Goal: Task Accomplishment & Management: Complete application form

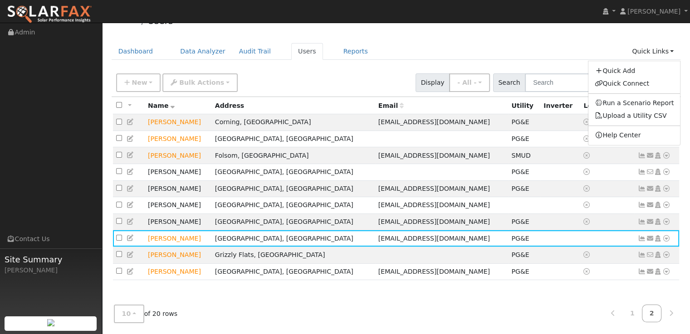
scroll to position [18, 0]
click at [644, 71] on link "Quick Add" at bounding box center [634, 70] width 92 height 13
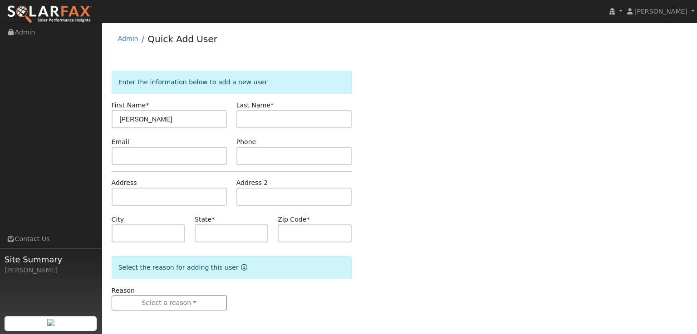
type input "[PERSON_NAME]"
click at [293, 127] on input "text" at bounding box center [293, 119] width 115 height 18
type input "Bond"
click at [200, 196] on input "text" at bounding box center [169, 197] width 115 height 18
paste input "[STREET_ADDRESS]"
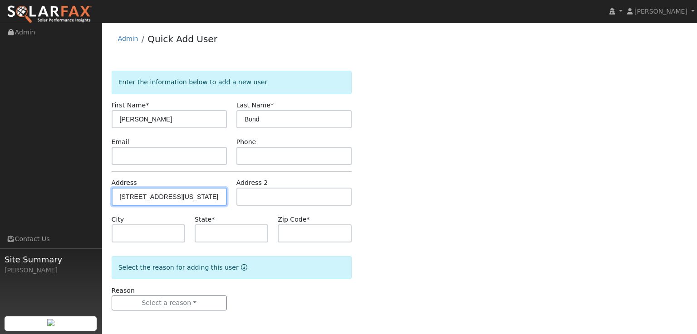
type input "[STREET_ADDRESS]"
type input "[GEOGRAPHIC_DATA]"
type input "CA"
type input "95945"
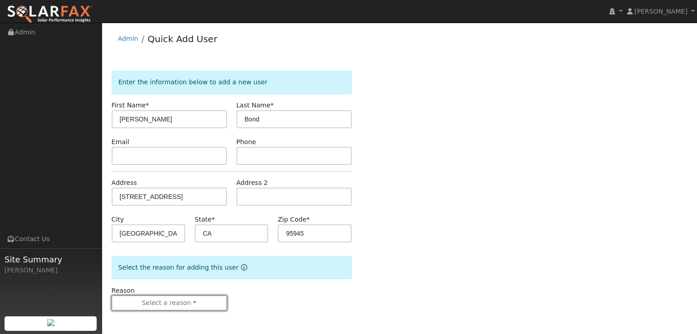
click at [168, 304] on button "Select a reason" at bounding box center [169, 303] width 115 height 15
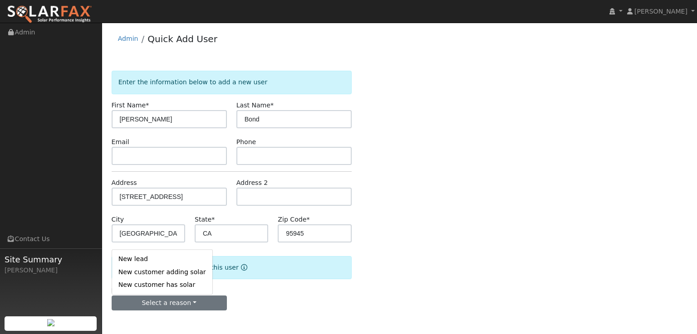
click at [175, 285] on link "New customer has solar" at bounding box center [162, 285] width 100 height 13
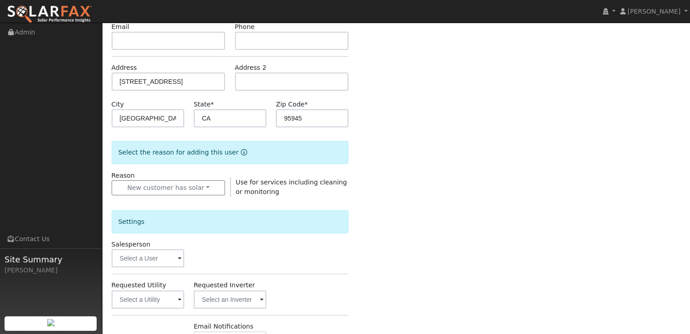
scroll to position [227, 0]
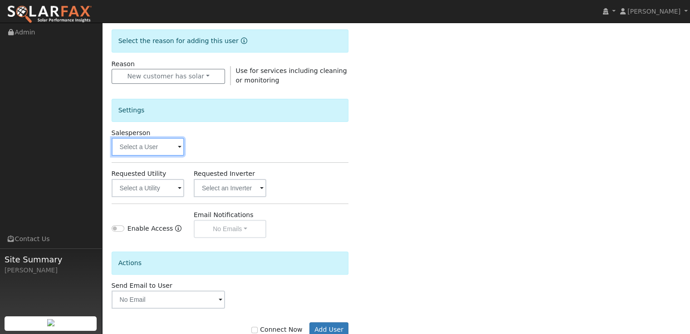
click at [139, 147] on input "text" at bounding box center [148, 147] width 73 height 18
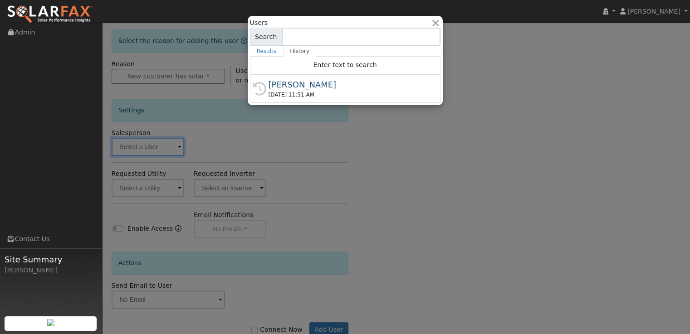
click at [281, 96] on div "09/12/2025 11:51 AM" at bounding box center [350, 95] width 162 height 8
type input "[PERSON_NAME]"
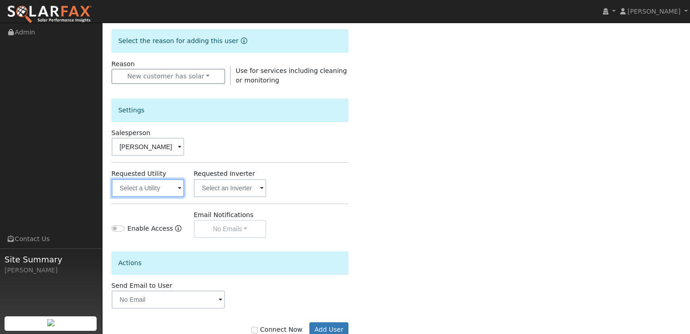
click at [167, 193] on input "text" at bounding box center [148, 188] width 73 height 18
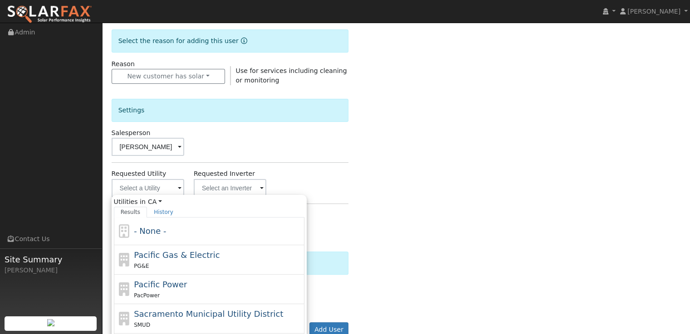
click at [168, 256] on span "Pacific Gas & Electric" at bounding box center [177, 255] width 86 height 10
type input "Pacific Gas & Electric"
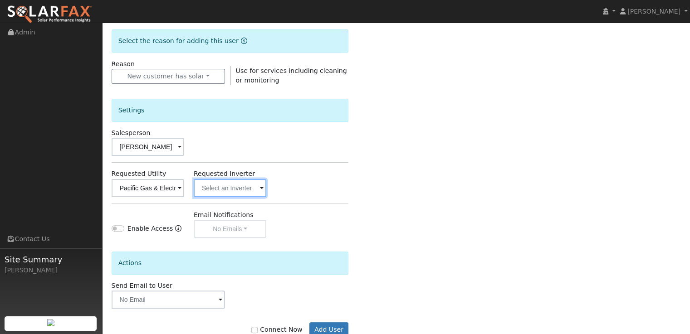
click at [246, 189] on input "text" at bounding box center [230, 188] width 73 height 18
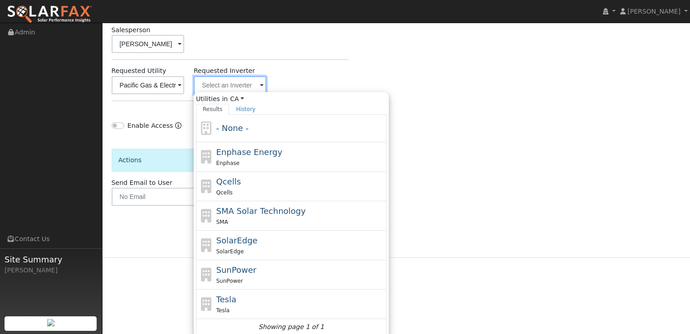
scroll to position [332, 0]
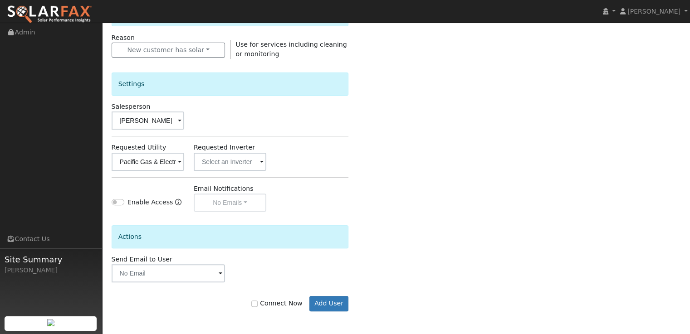
scroll to position [252, 0]
drag, startPoint x: 262, startPoint y: 305, endPoint x: 316, endPoint y: 305, distance: 53.5
click at [258, 305] on input "Connect Now" at bounding box center [254, 305] width 6 height 6
checkbox input "true"
click at [347, 305] on button "Add User" at bounding box center [328, 305] width 39 height 15
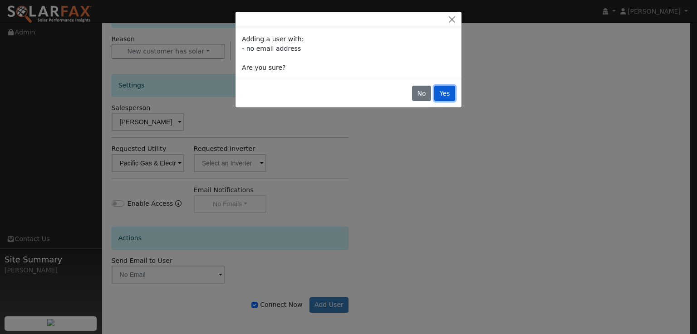
click at [450, 90] on button "Yes" at bounding box center [444, 93] width 21 height 15
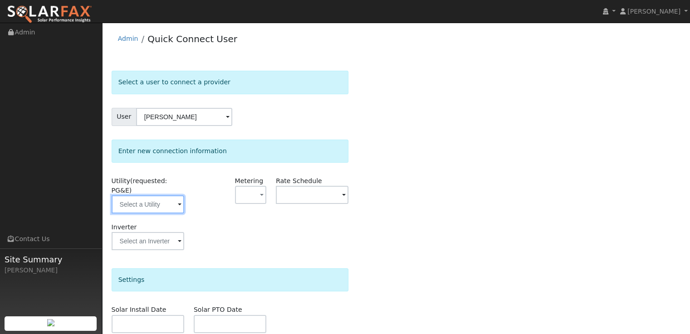
click at [159, 196] on input "text" at bounding box center [148, 205] width 73 height 18
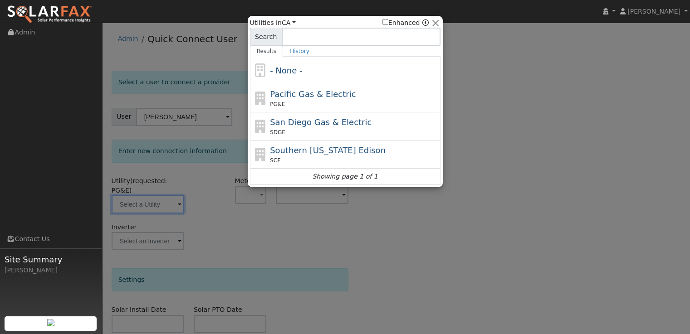
click at [326, 106] on div "PG&E" at bounding box center [354, 104] width 168 height 8
type input "PG&E"
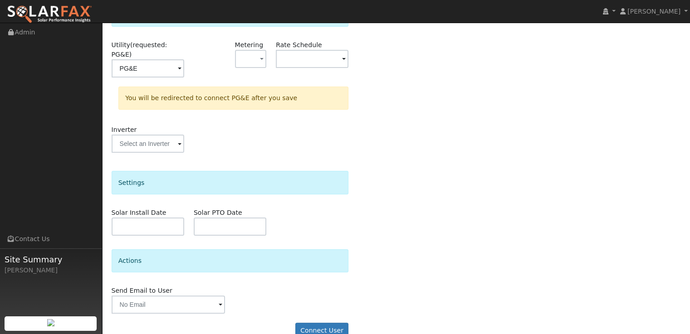
scroll to position [143, 0]
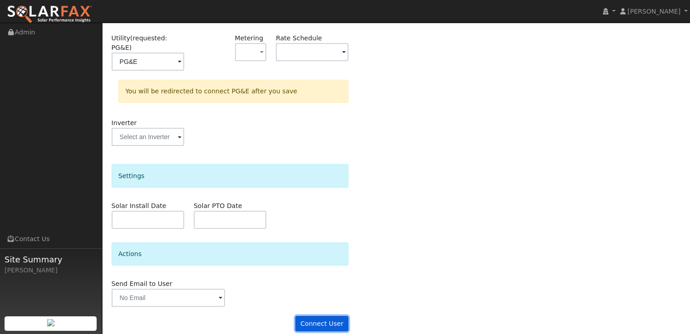
click at [328, 316] on button "Connect User" at bounding box center [322, 323] width 54 height 15
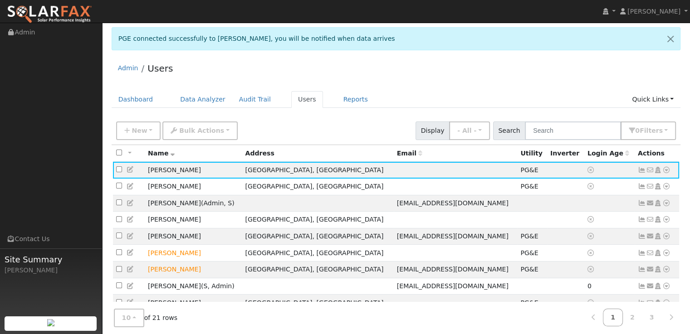
click at [668, 171] on icon at bounding box center [666, 170] width 8 height 6
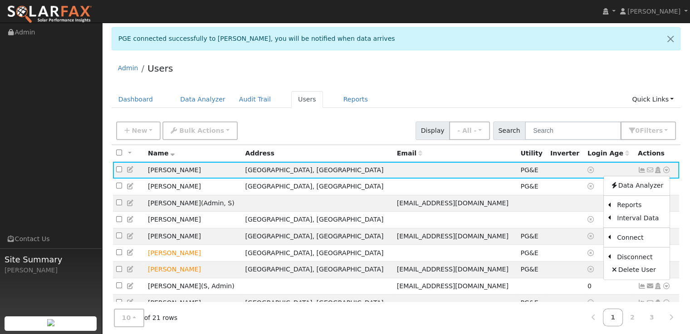
click at [0, 0] on link "Solar" at bounding box center [0, 0] width 0 height 0
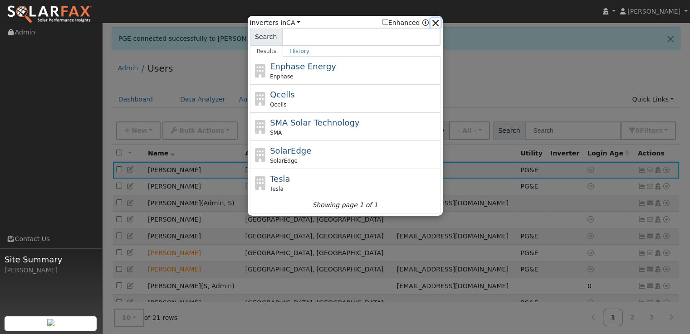
click at [439, 24] on button "button" at bounding box center [436, 23] width 10 height 10
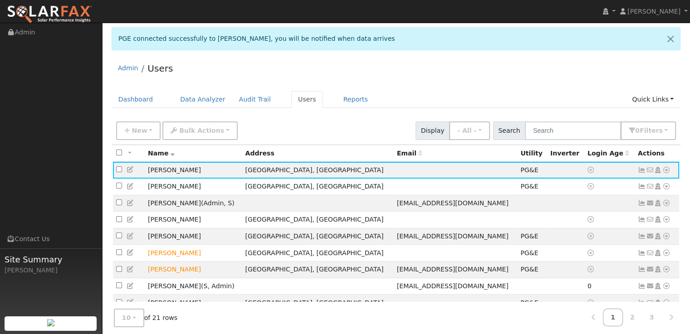
click at [666, 172] on icon at bounding box center [666, 170] width 8 height 6
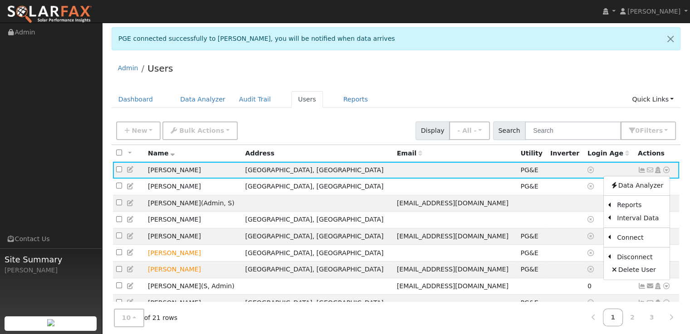
click at [157, 171] on td "Kristi Bond" at bounding box center [194, 170] width 98 height 17
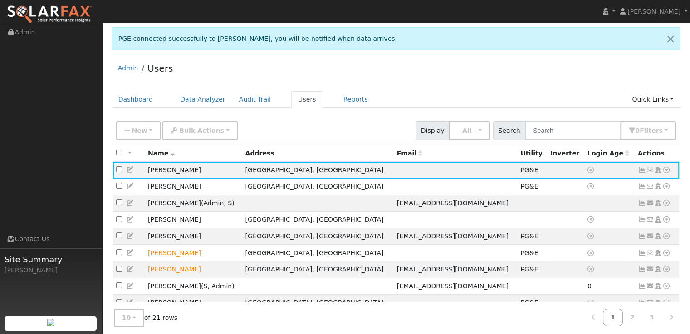
click at [668, 173] on icon at bounding box center [666, 170] width 8 height 6
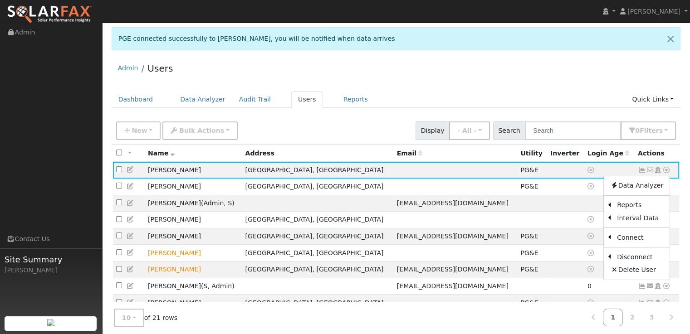
click at [558, 105] on ul "Dashboard Data Analyzer Audit Trail Users Reports Quick Links Quick Add Quick C…" at bounding box center [396, 99] width 569 height 17
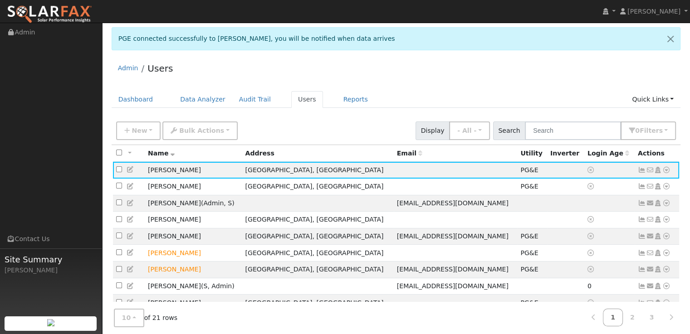
click at [666, 170] on icon at bounding box center [666, 170] width 8 height 6
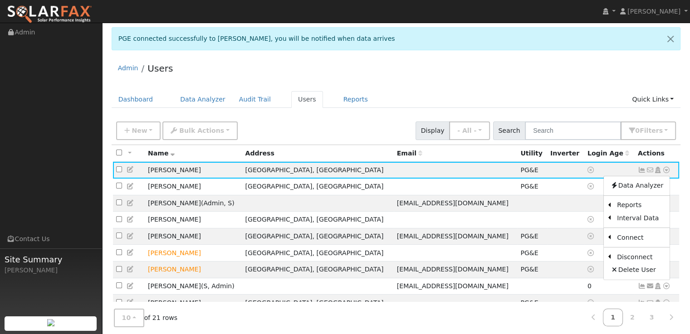
click at [0, 0] on link "Export to CSV" at bounding box center [0, 0] width 0 height 0
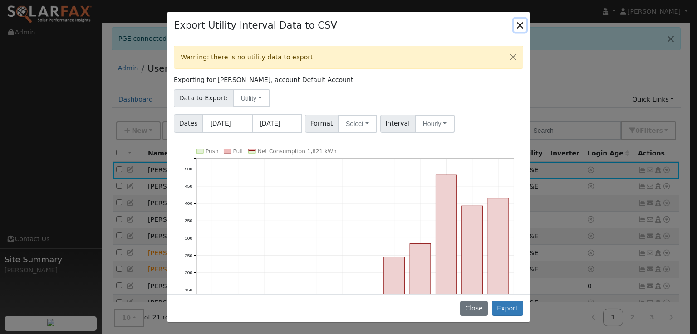
click at [521, 21] on button "Close" at bounding box center [520, 25] width 13 height 13
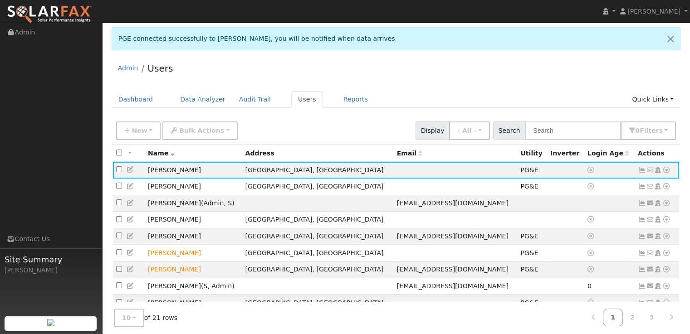
click at [667, 168] on icon at bounding box center [666, 170] width 8 height 6
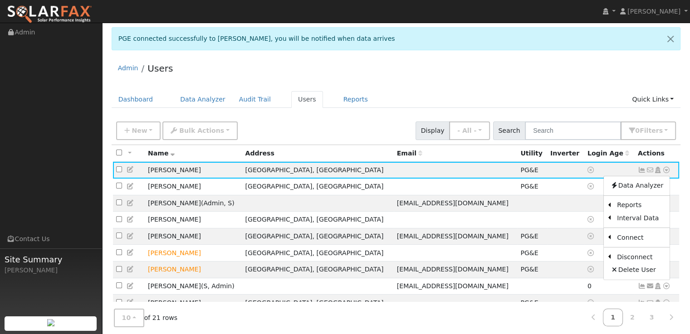
click at [658, 188] on link "Data Analyzer" at bounding box center [637, 186] width 66 height 13
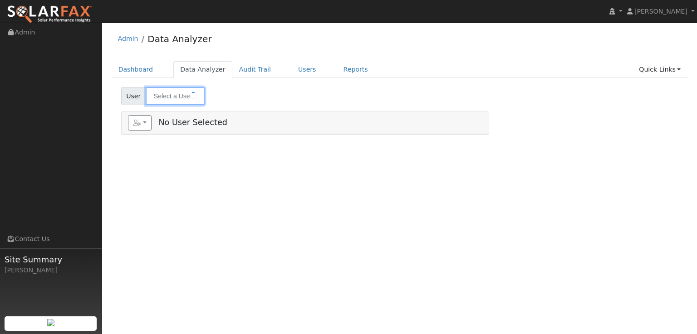
type input "[PERSON_NAME]"
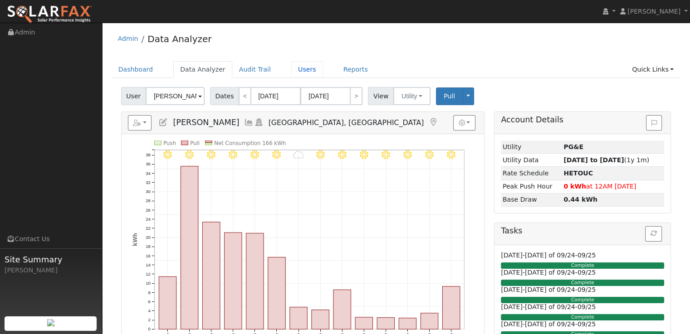
click at [291, 69] on link "Users" at bounding box center [307, 69] width 32 height 17
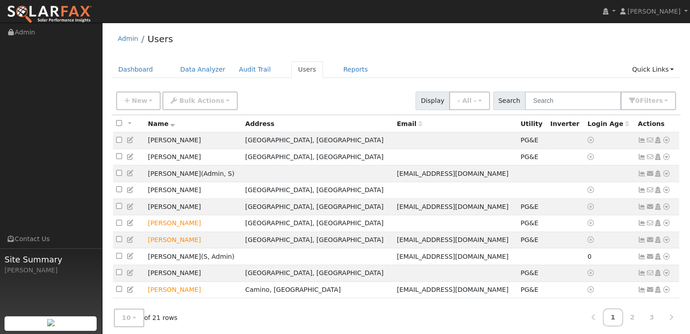
click at [666, 140] on icon at bounding box center [666, 140] width 8 height 6
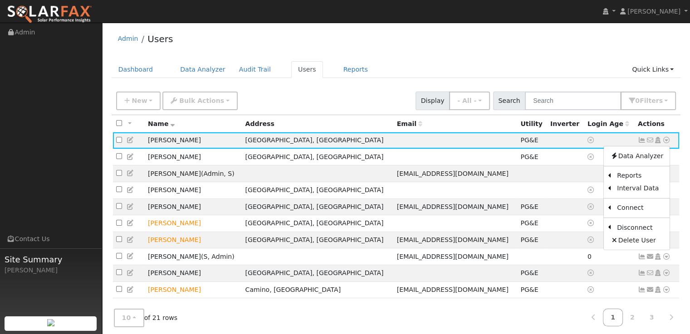
click at [0, 0] on link "Export to CSV" at bounding box center [0, 0] width 0 height 0
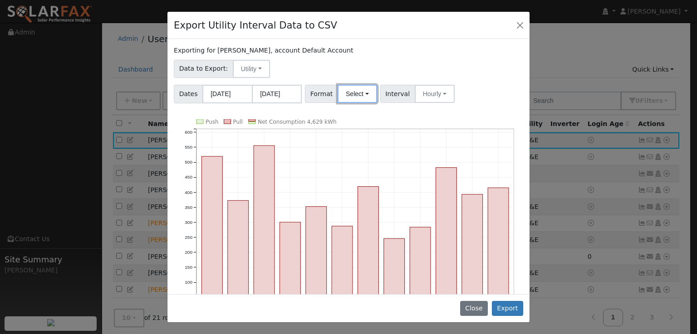
click at [343, 94] on button "Select" at bounding box center [357, 94] width 39 height 18
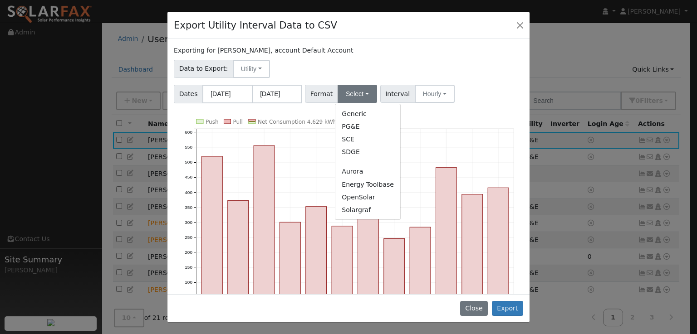
click at [362, 197] on link "OpenSolar" at bounding box center [367, 197] width 65 height 13
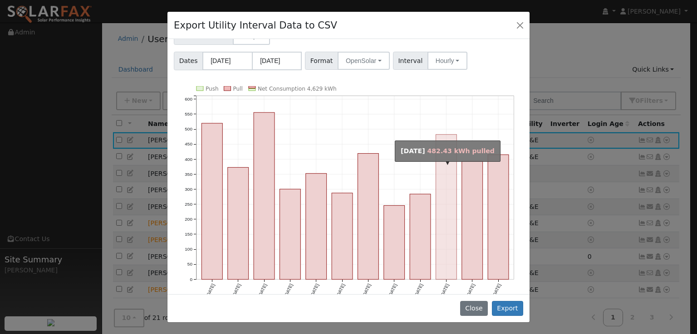
scroll to position [45, 0]
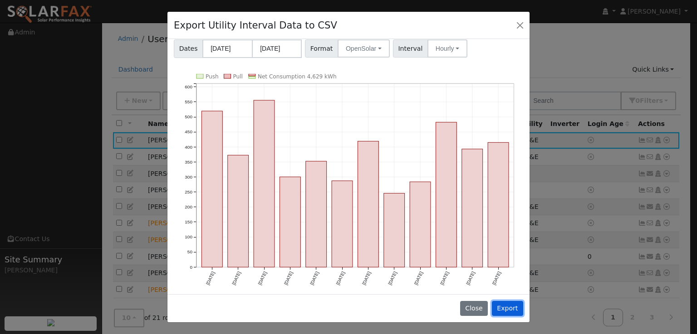
click at [514, 310] on button "Export" at bounding box center [507, 308] width 31 height 15
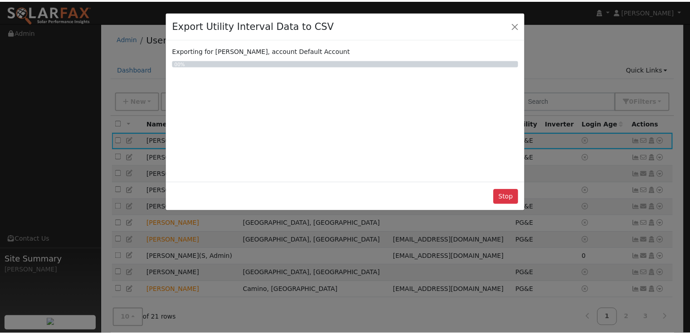
scroll to position [0, 0]
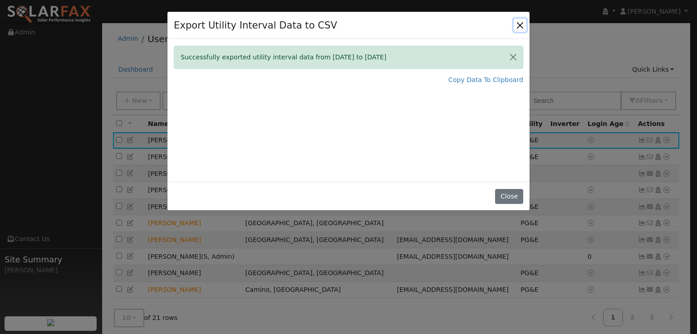
click at [521, 24] on button "Close" at bounding box center [520, 25] width 13 height 13
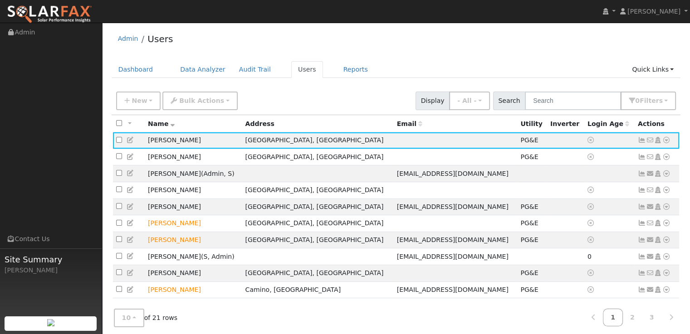
click at [665, 139] on icon at bounding box center [666, 140] width 8 height 6
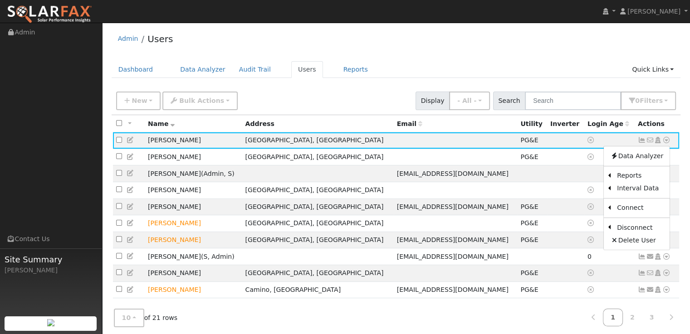
click at [319, 138] on td "[GEOGRAPHIC_DATA], [GEOGRAPHIC_DATA]" at bounding box center [318, 140] width 152 height 17
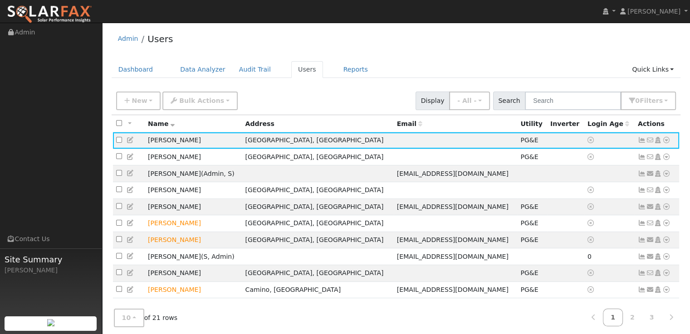
drag, startPoint x: 274, startPoint y: 142, endPoint x: 231, endPoint y: 143, distance: 43.1
click at [272, 142] on td "[GEOGRAPHIC_DATA], [GEOGRAPHIC_DATA]" at bounding box center [318, 140] width 152 height 17
click at [167, 142] on td "[PERSON_NAME]" at bounding box center [194, 140] width 98 height 17
click at [665, 141] on icon at bounding box center [666, 140] width 8 height 6
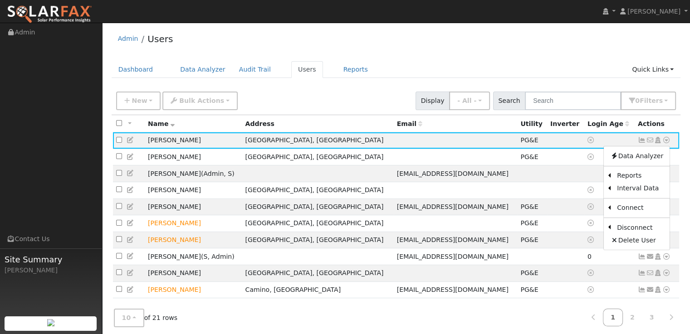
click at [641, 157] on link "Data Analyzer" at bounding box center [637, 156] width 66 height 13
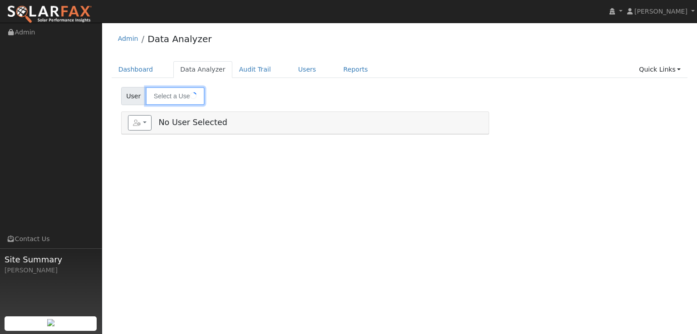
type input "[PERSON_NAME]"
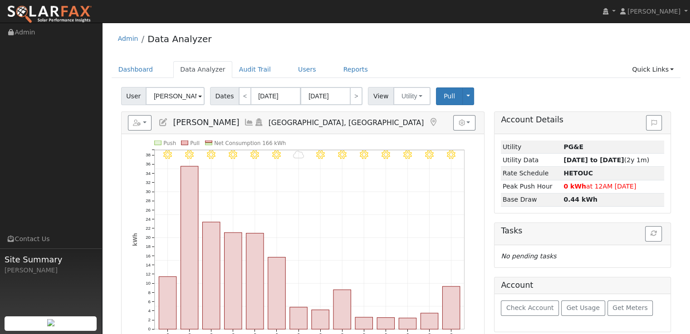
click at [448, 65] on ul "Dashboard Data Analyzer Audit Trail Users Reports Quick Links Quick Add Quick C…" at bounding box center [396, 69] width 569 height 17
click at [198, 97] on span at bounding box center [200, 97] width 4 height 10
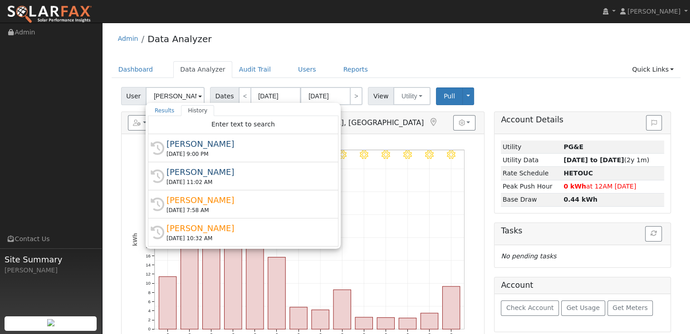
click at [192, 145] on div "[PERSON_NAME]" at bounding box center [248, 144] width 162 height 12
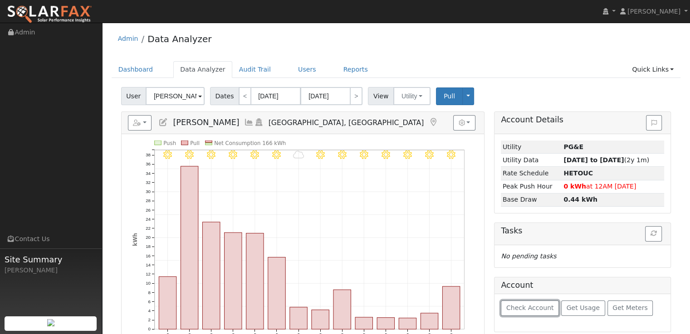
click at [527, 309] on span "Check Account" at bounding box center [530, 307] width 48 height 7
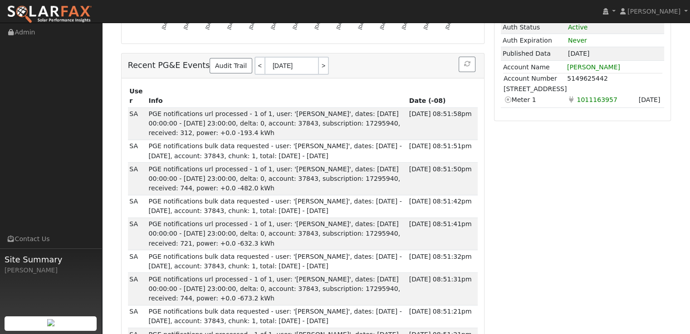
scroll to position [227, 0]
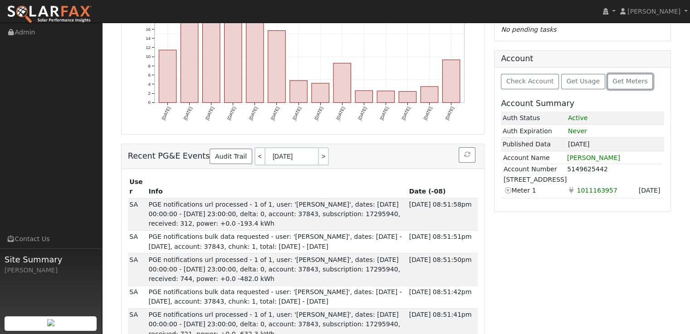
click at [616, 80] on span "Get Meters" at bounding box center [629, 81] width 35 height 7
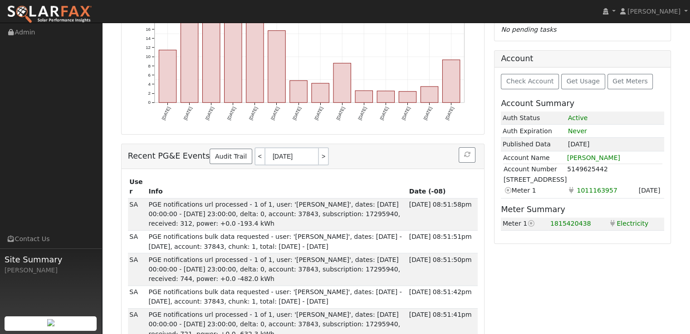
click at [529, 222] on icon at bounding box center [531, 223] width 8 height 6
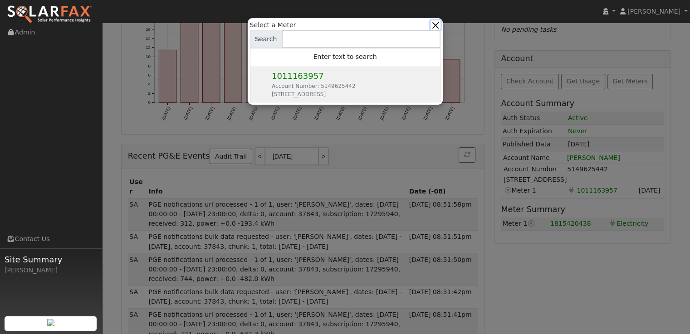
click at [436, 24] on button "button" at bounding box center [436, 25] width 10 height 10
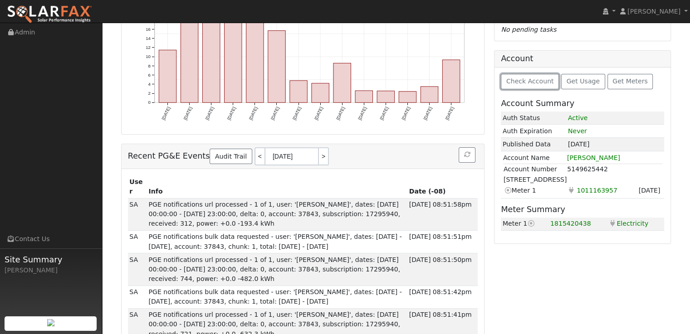
click at [535, 83] on span "Check Account" at bounding box center [530, 81] width 48 height 7
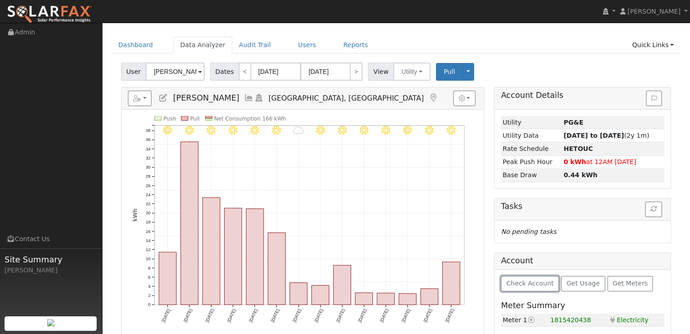
scroll to position [0, 0]
